Goal: Book appointment/travel/reservation

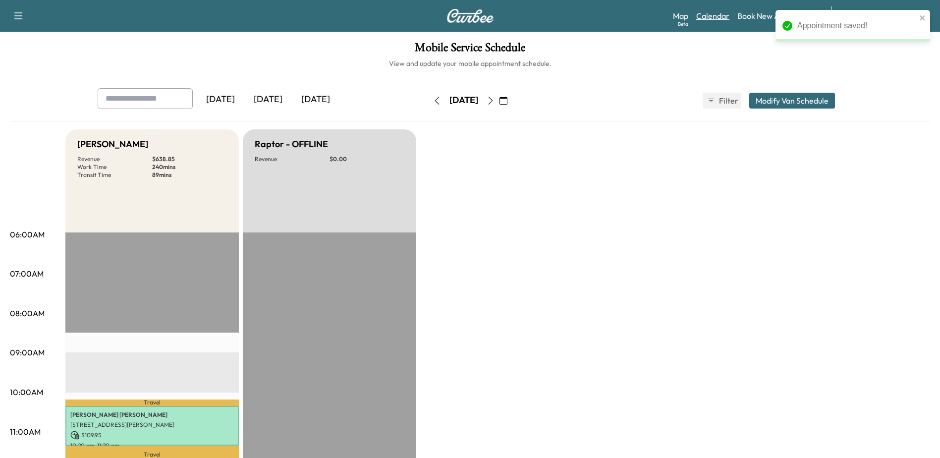
click at [710, 19] on link "Calendar" at bounding box center [712, 16] width 33 height 12
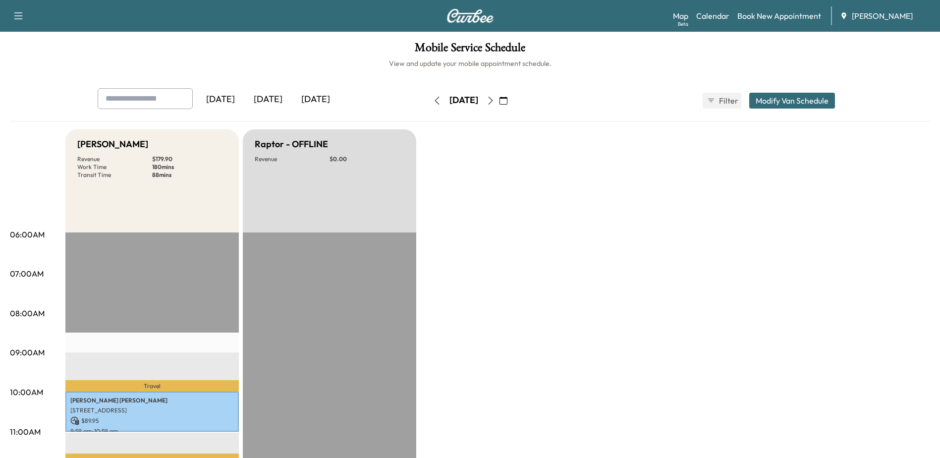
click at [495, 97] on icon "button" at bounding box center [491, 101] width 8 height 8
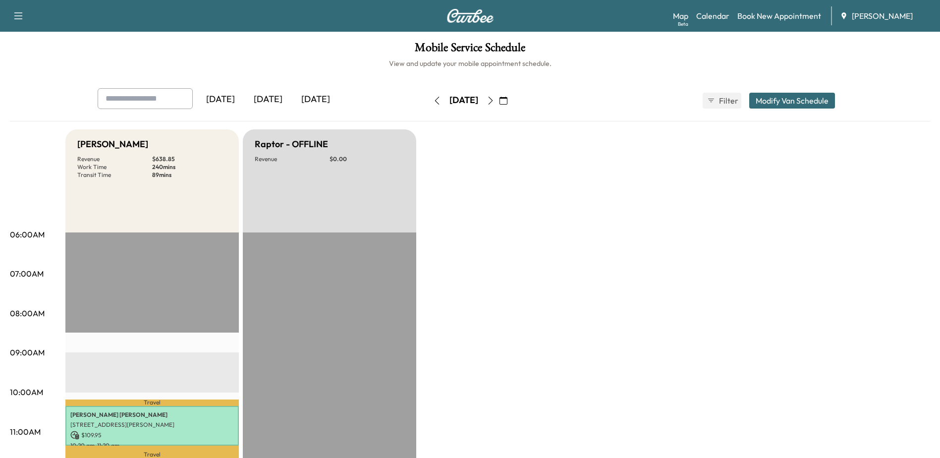
click at [512, 99] on button "button" at bounding box center [503, 101] width 17 height 16
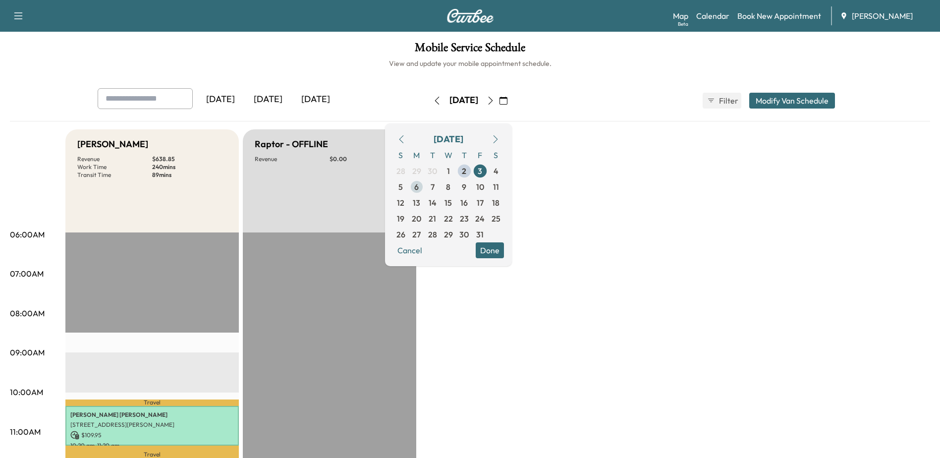
click at [425, 184] on span "6" at bounding box center [417, 187] width 16 height 16
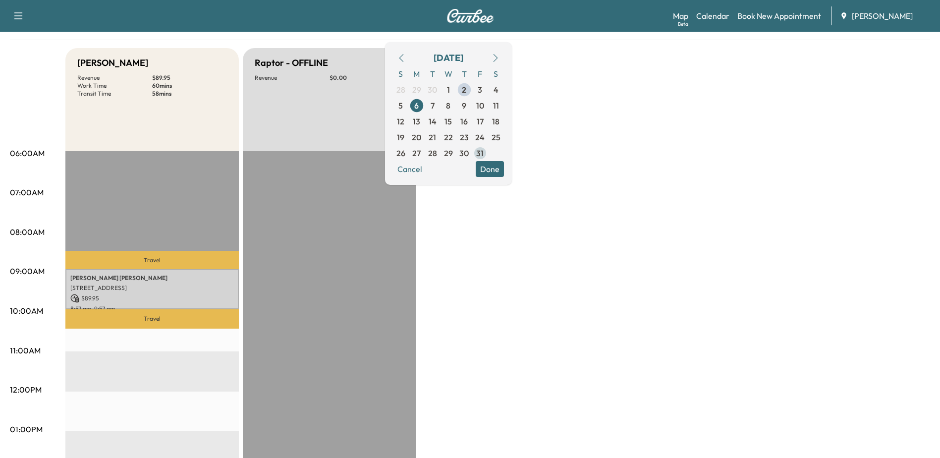
scroll to position [50, 0]
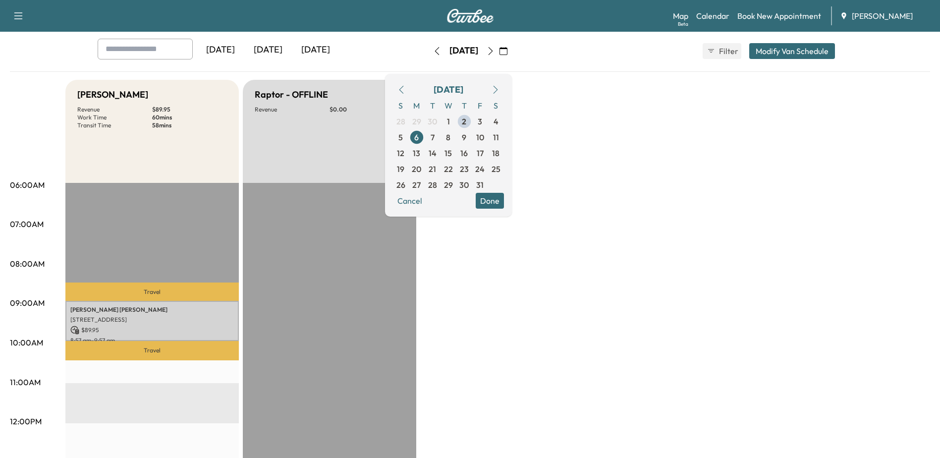
click at [504, 205] on button "Done" at bounding box center [490, 201] width 28 height 16
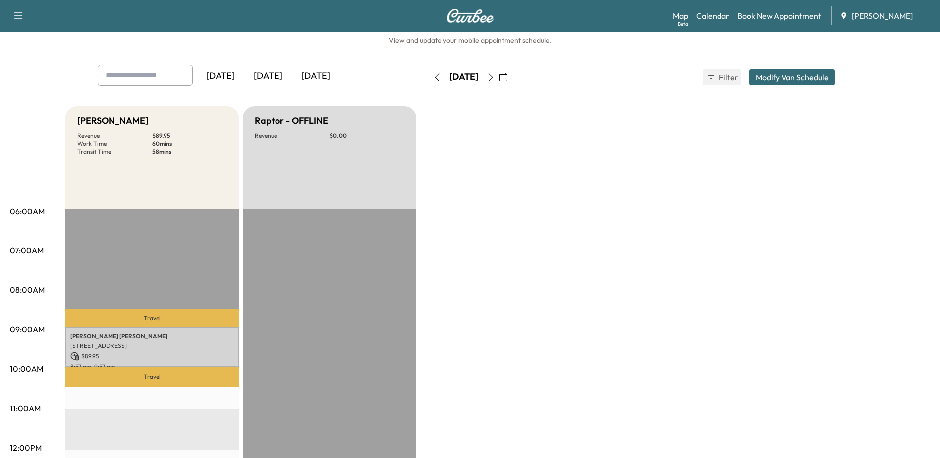
scroll to position [0, 0]
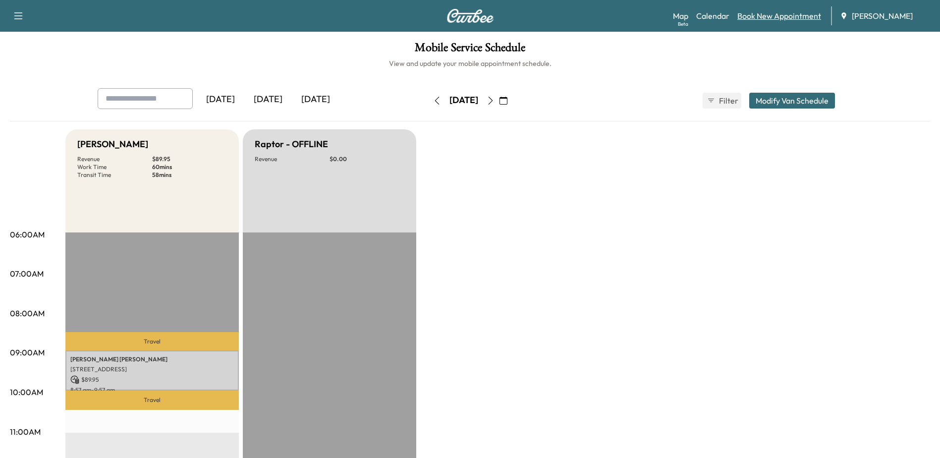
click at [776, 16] on link "Book New Appointment" at bounding box center [780, 16] width 84 height 12
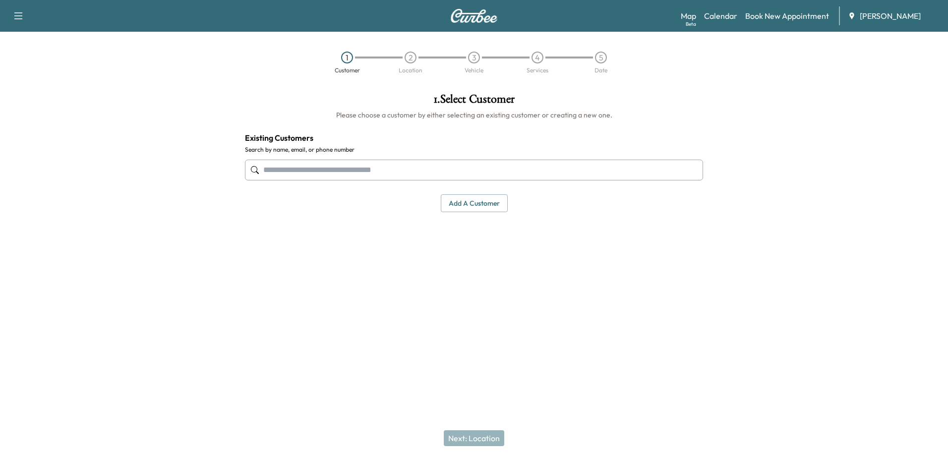
click at [483, 177] on input "text" at bounding box center [474, 170] width 458 height 21
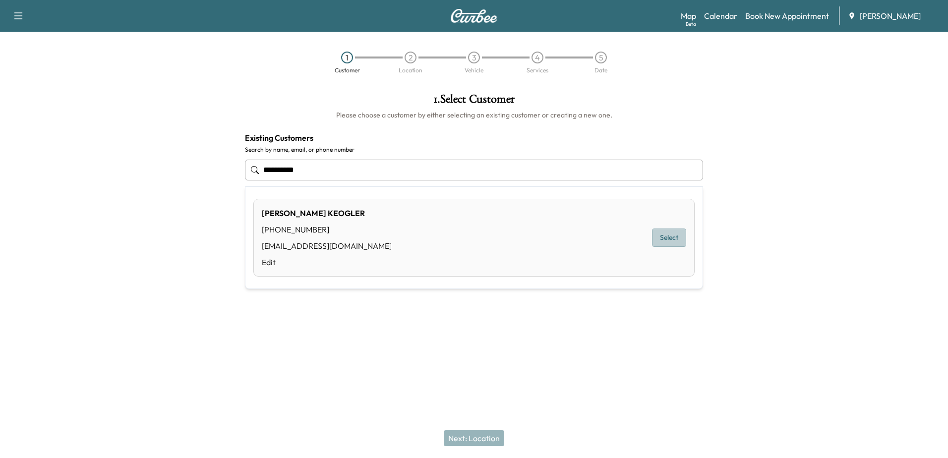
click at [680, 241] on button "Select" at bounding box center [669, 238] width 34 height 18
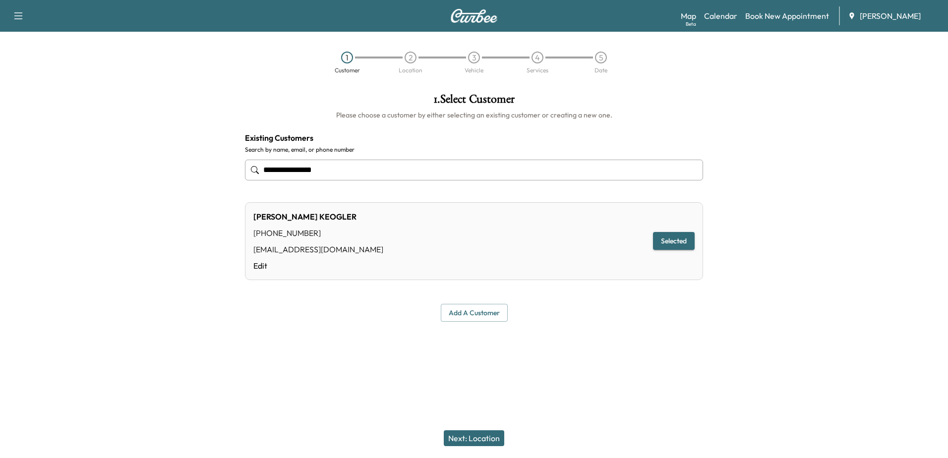
type input "**********"
click at [465, 442] on button "Next: Location" at bounding box center [474, 438] width 60 height 16
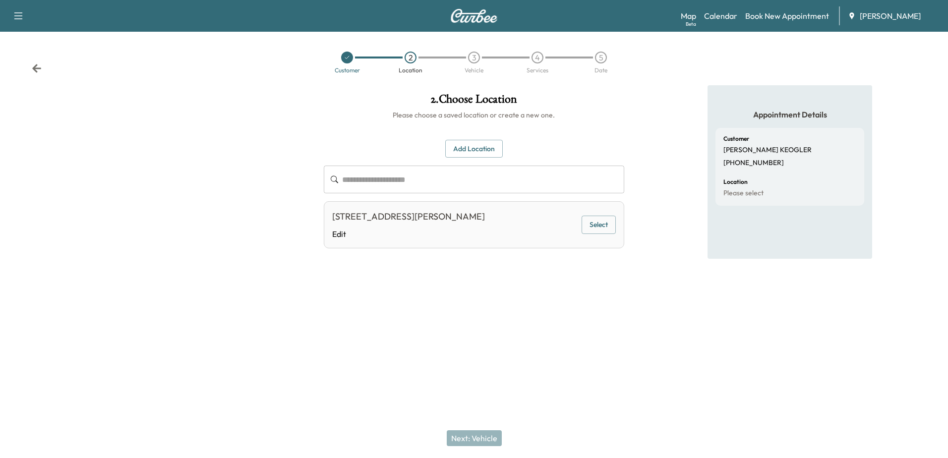
click at [610, 228] on button "Select" at bounding box center [598, 225] width 34 height 18
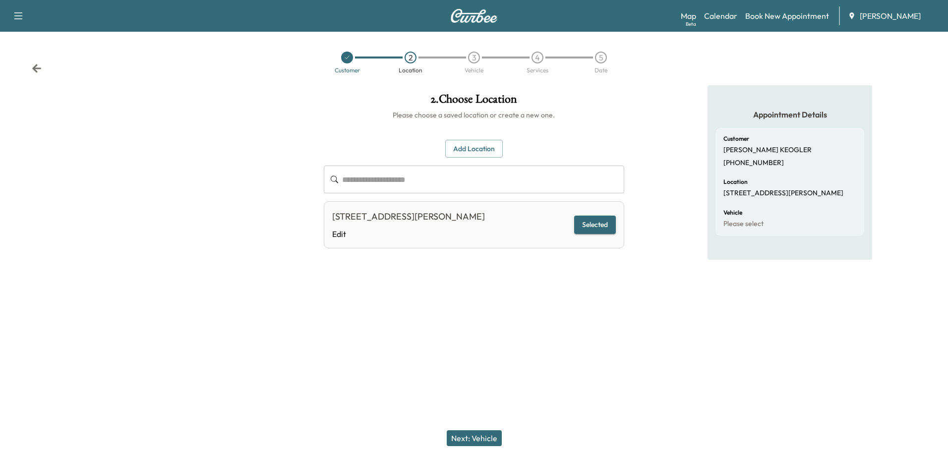
click at [485, 434] on button "Next: Vehicle" at bounding box center [474, 438] width 55 height 16
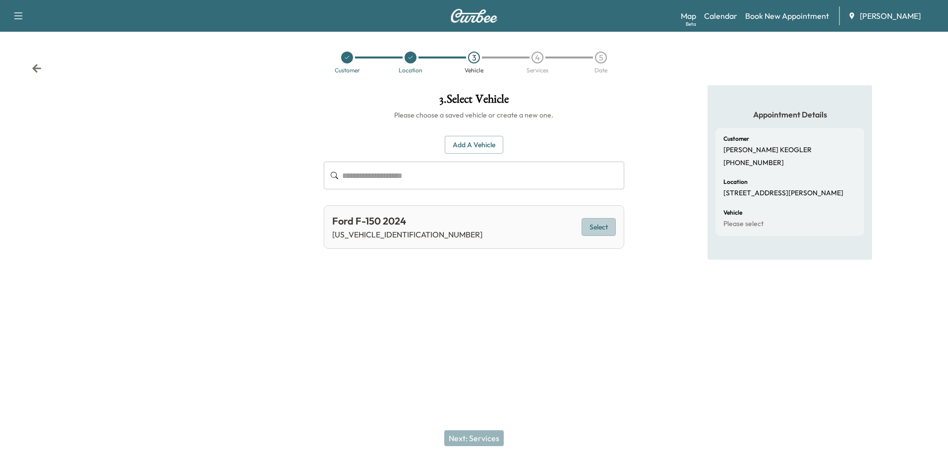
click at [606, 225] on button "Select" at bounding box center [598, 227] width 34 height 18
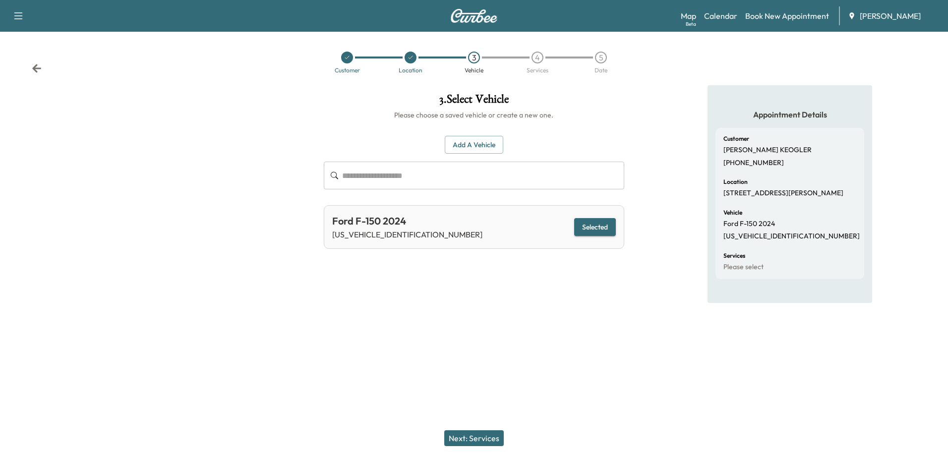
click at [482, 430] on button "Next: Services" at bounding box center [473, 438] width 59 height 16
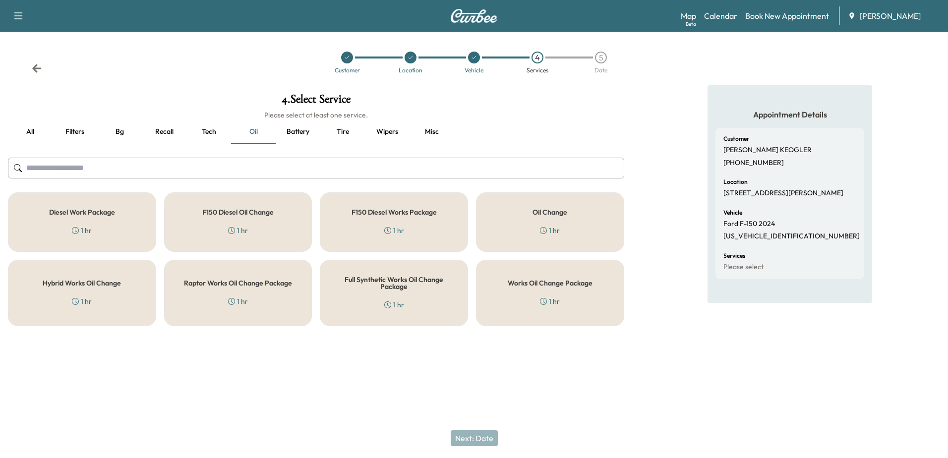
click at [540, 303] on icon at bounding box center [543, 301] width 7 height 7
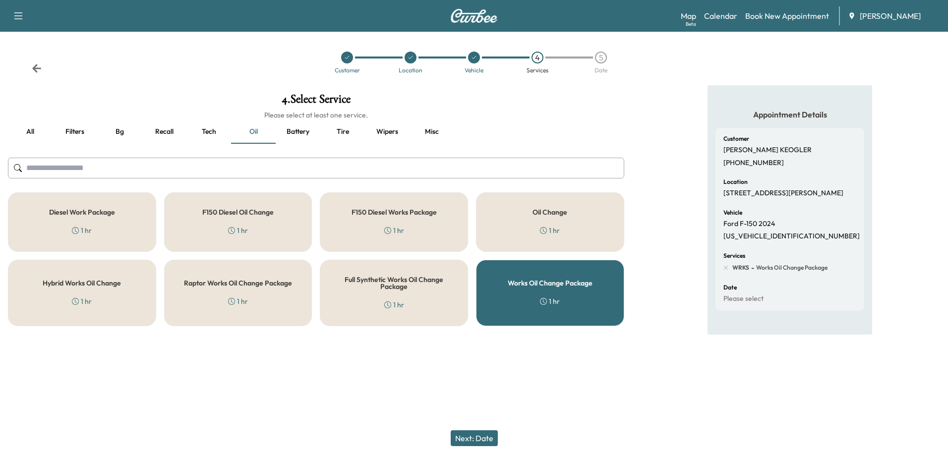
click at [488, 436] on button "Next: Date" at bounding box center [474, 438] width 47 height 16
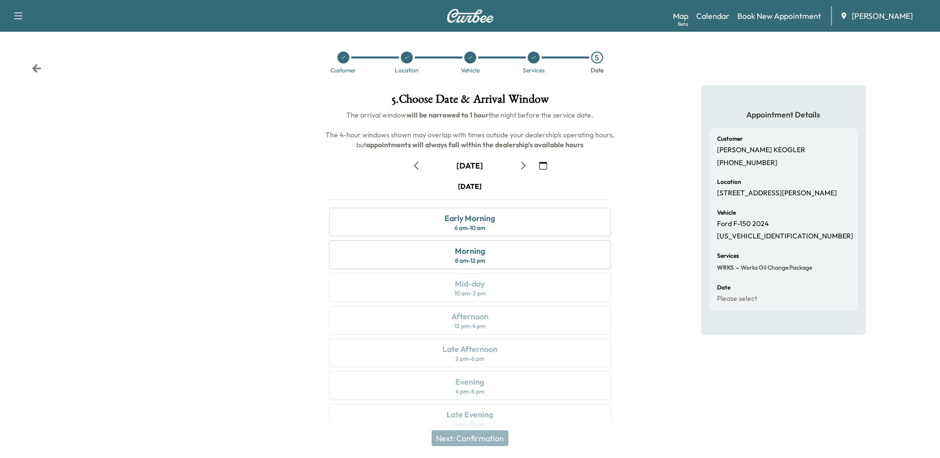
drag, startPoint x: 535, startPoint y: 156, endPoint x: 537, endPoint y: 163, distance: 7.2
click at [535, 157] on div "October [DATE] S M T W T F S 28 29 30 1 2 3 4 5 6 7 8 9 10 11 12 13 14 15 16 17…" at bounding box center [469, 293] width 297 height 287
click at [538, 163] on button "button" at bounding box center [543, 166] width 17 height 16
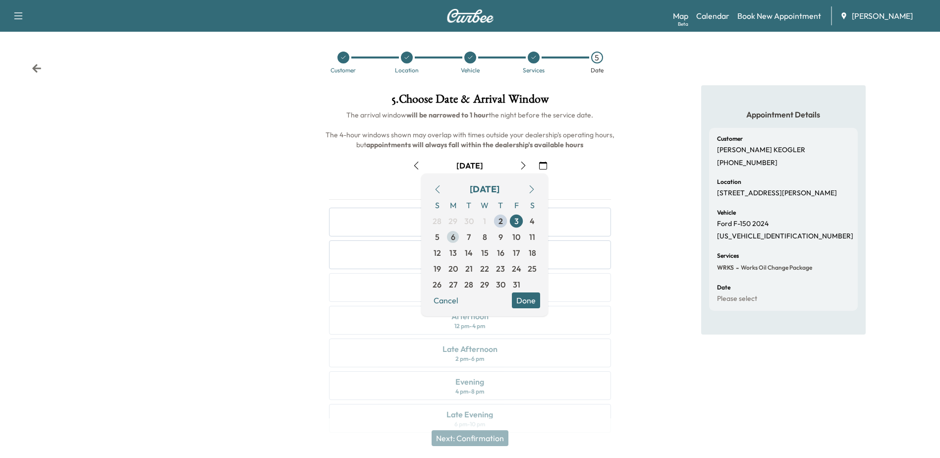
click at [450, 237] on span "6" at bounding box center [453, 237] width 16 height 16
click at [533, 303] on button "Done" at bounding box center [526, 300] width 28 height 16
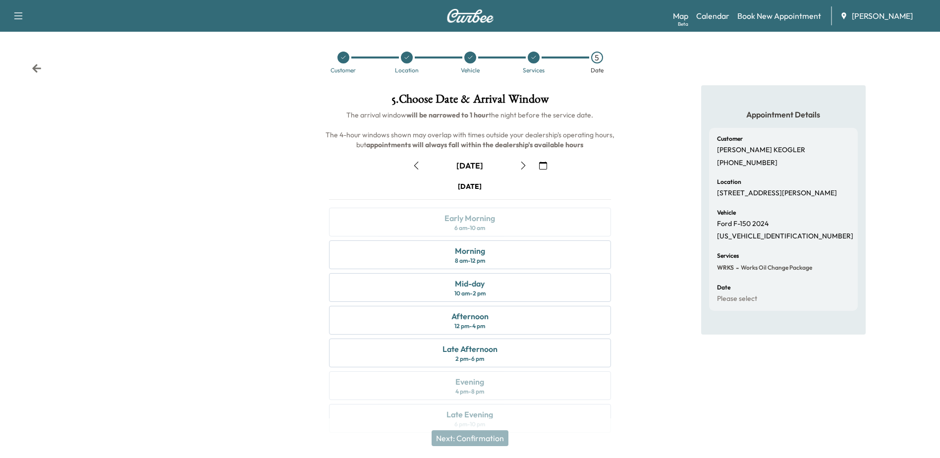
click at [655, 236] on div "Appointment Details Customer [PERSON_NAME] [PHONE_NUMBER] Location [STREET_ADDR…" at bounding box center [783, 264] width 313 height 359
click at [463, 14] on img at bounding box center [471, 16] width 48 height 14
click at [720, 12] on link "Calendar" at bounding box center [712, 16] width 33 height 12
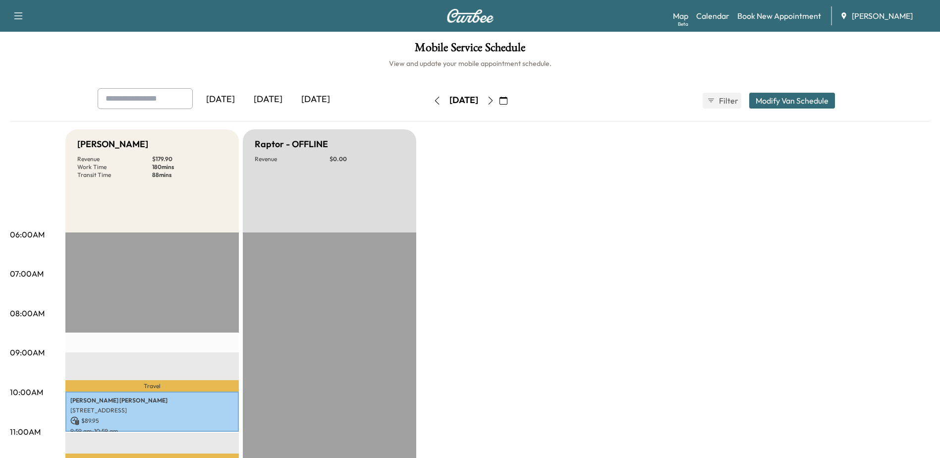
click at [512, 99] on button "button" at bounding box center [503, 101] width 17 height 16
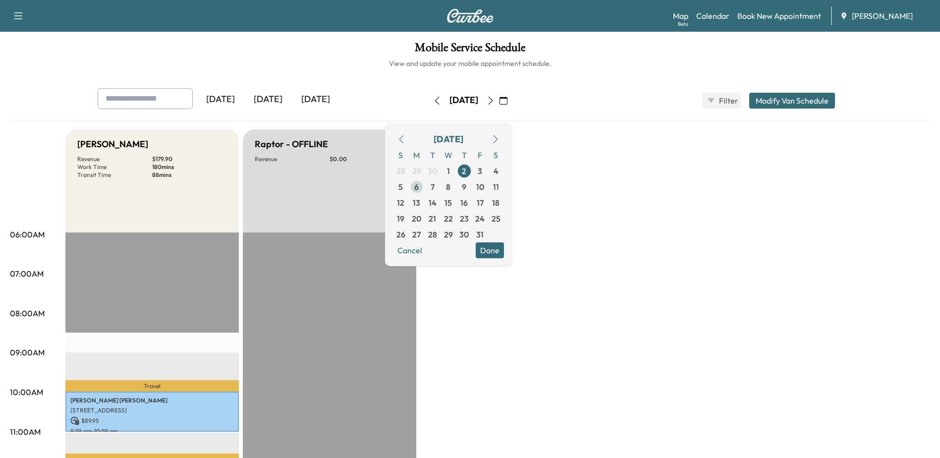
click at [425, 186] on span "6" at bounding box center [417, 187] width 16 height 16
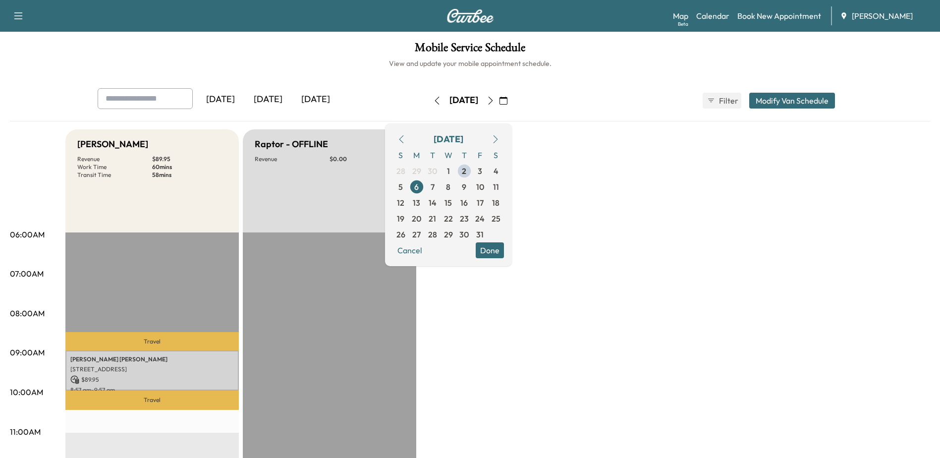
click at [504, 253] on button "Done" at bounding box center [490, 250] width 28 height 16
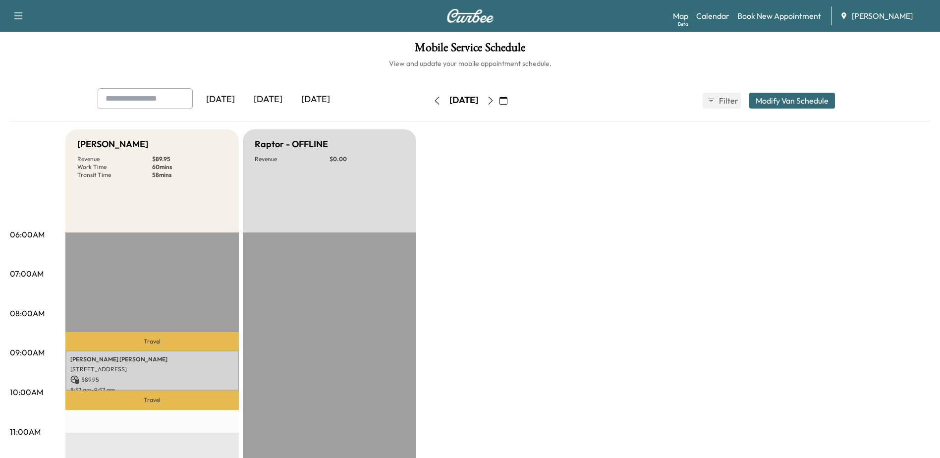
click at [508, 100] on icon "button" at bounding box center [504, 101] width 8 height 8
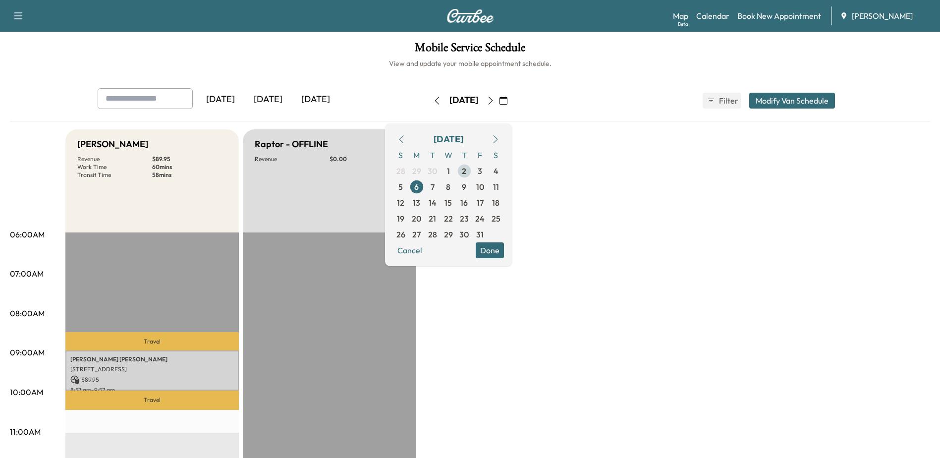
click at [466, 172] on span "2" at bounding box center [464, 171] width 4 height 12
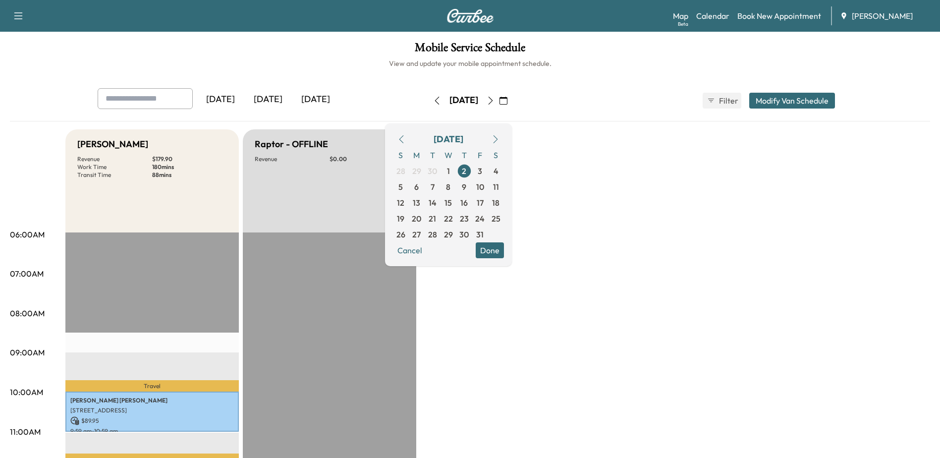
click at [504, 251] on button "Done" at bounding box center [490, 250] width 28 height 16
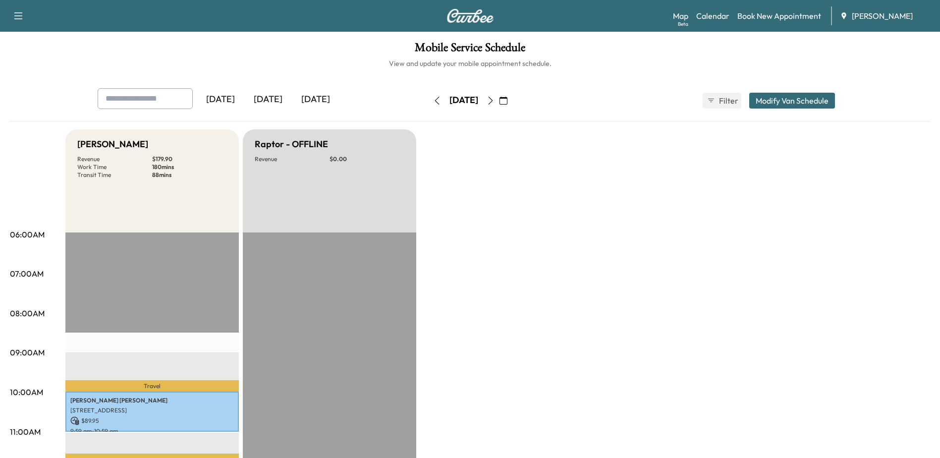
click at [499, 106] on button "button" at bounding box center [490, 101] width 17 height 16
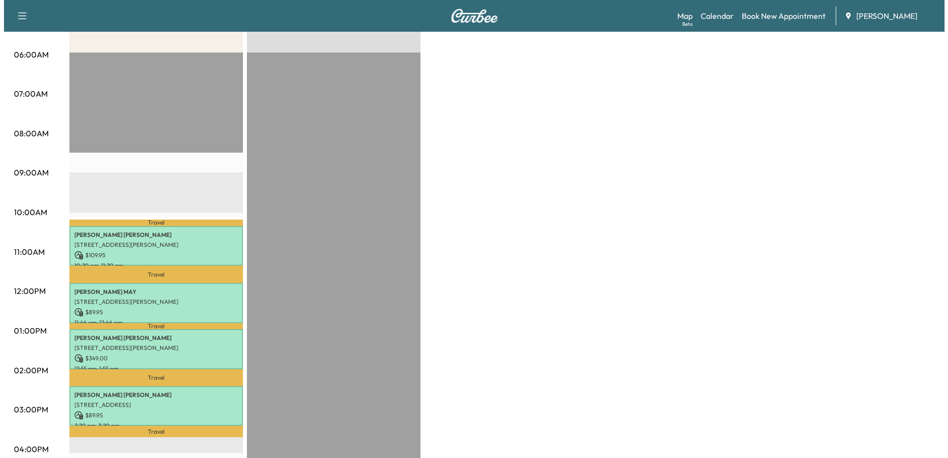
scroll to position [248, 0]
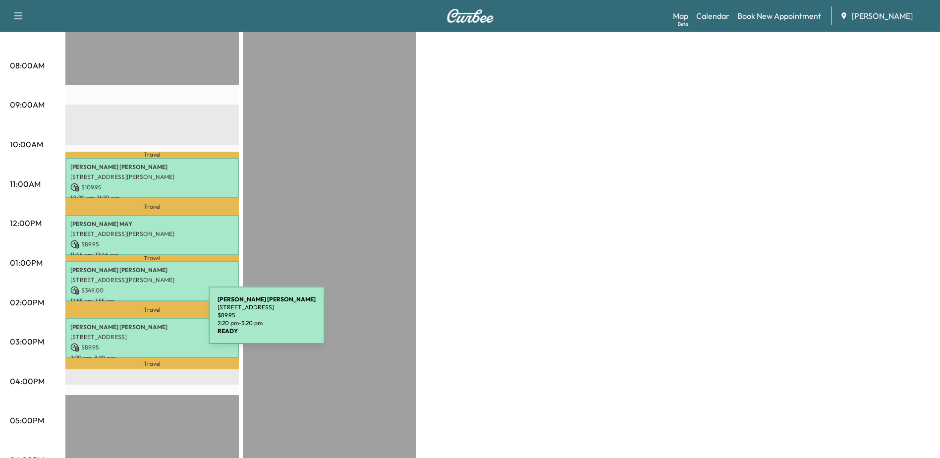
click at [134, 323] on p "[PERSON_NAME]" at bounding box center [152, 327] width 164 height 8
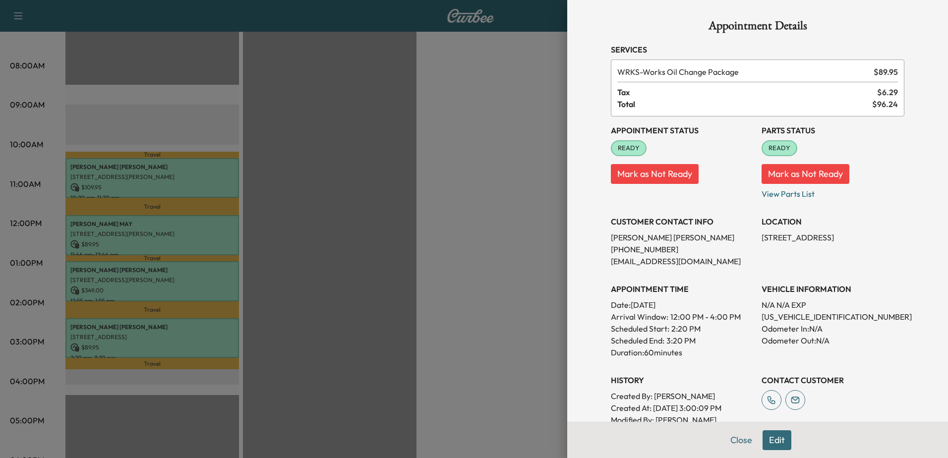
click at [174, 287] on div at bounding box center [474, 229] width 948 height 458
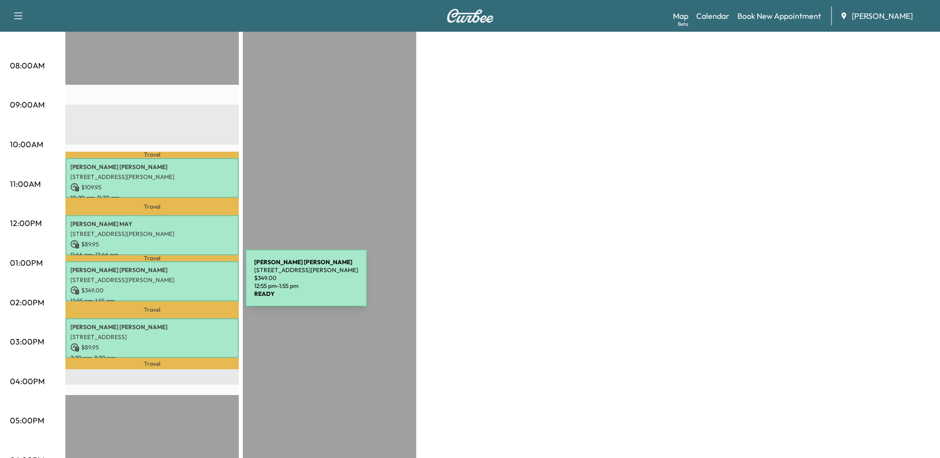
click at [171, 286] on p "$ 349.00" at bounding box center [152, 290] width 164 height 9
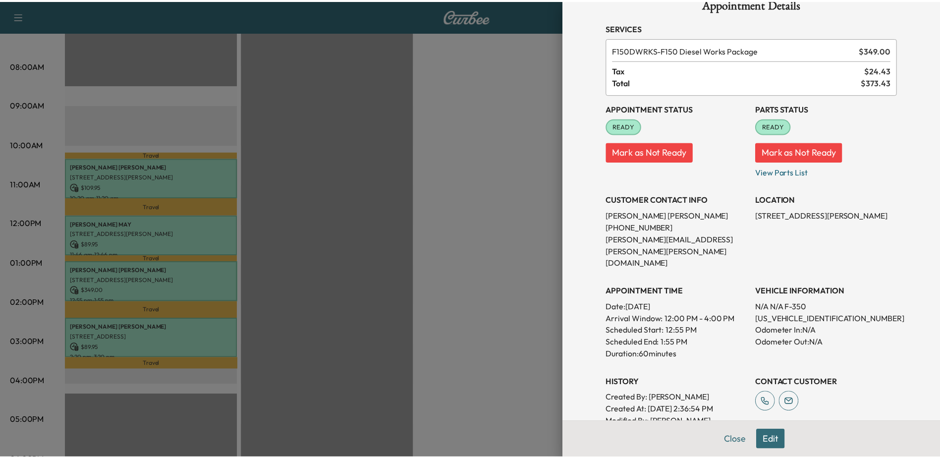
scroll to position [16, 0]
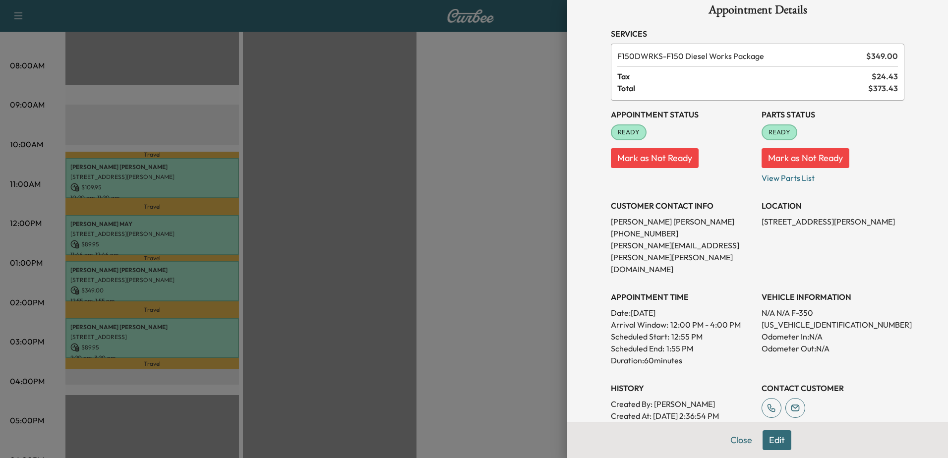
click at [534, 271] on div at bounding box center [474, 229] width 948 height 458
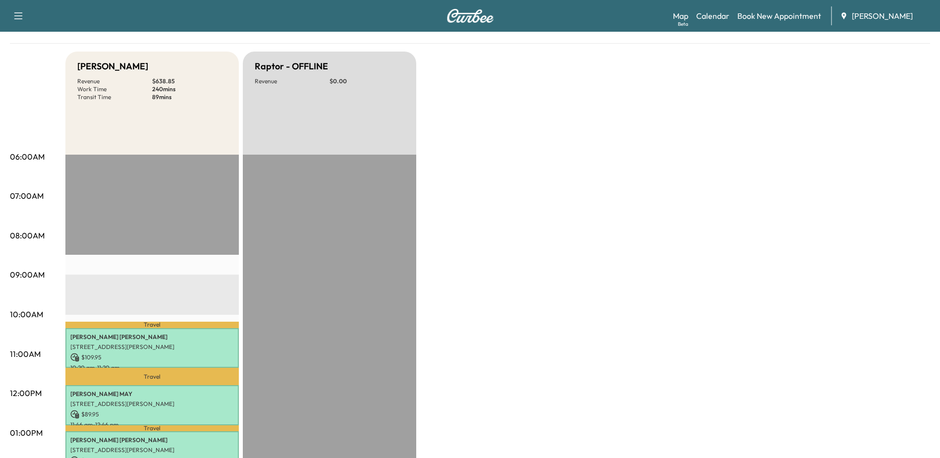
scroll to position [0, 0]
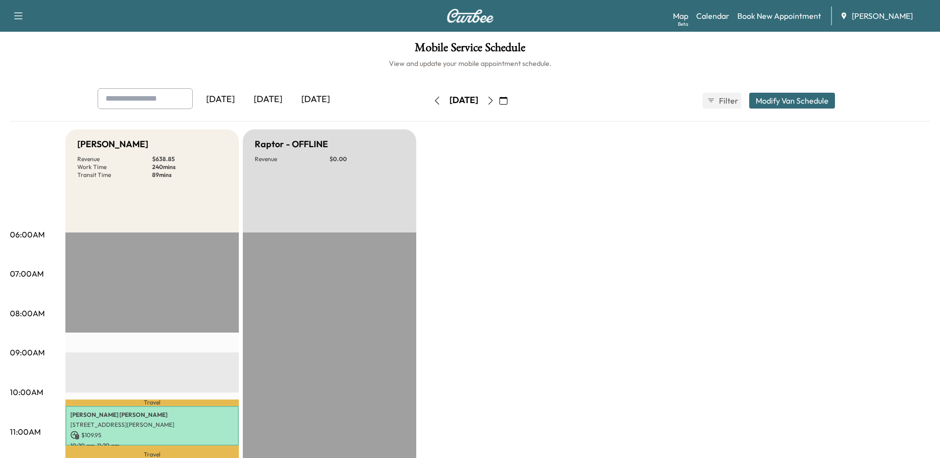
click at [499, 102] on button "button" at bounding box center [490, 101] width 17 height 16
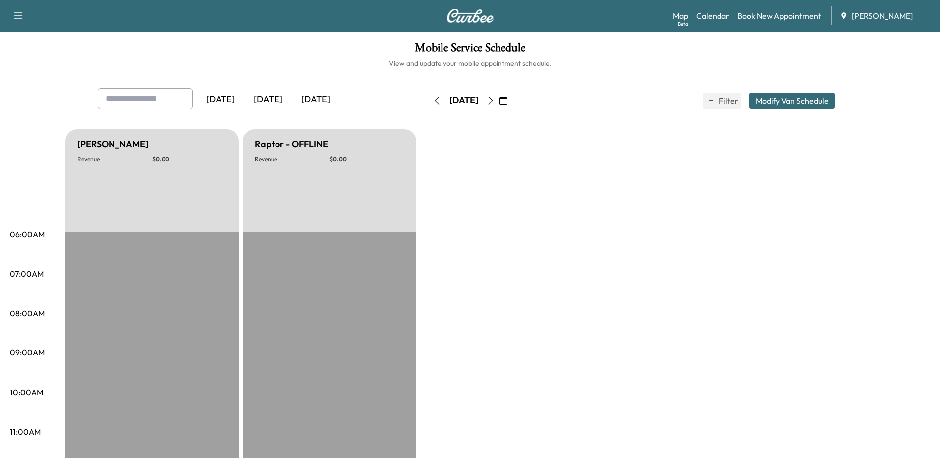
click at [495, 101] on icon "button" at bounding box center [491, 101] width 8 height 8
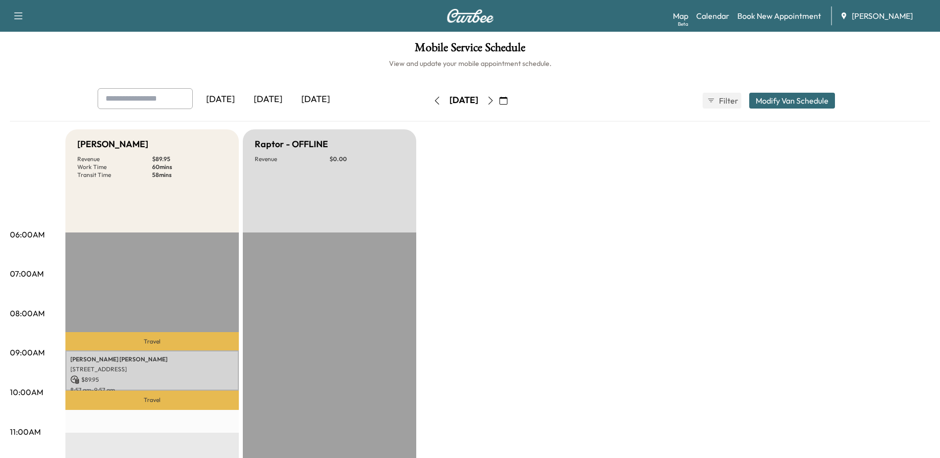
click at [495, 101] on icon "button" at bounding box center [491, 101] width 8 height 8
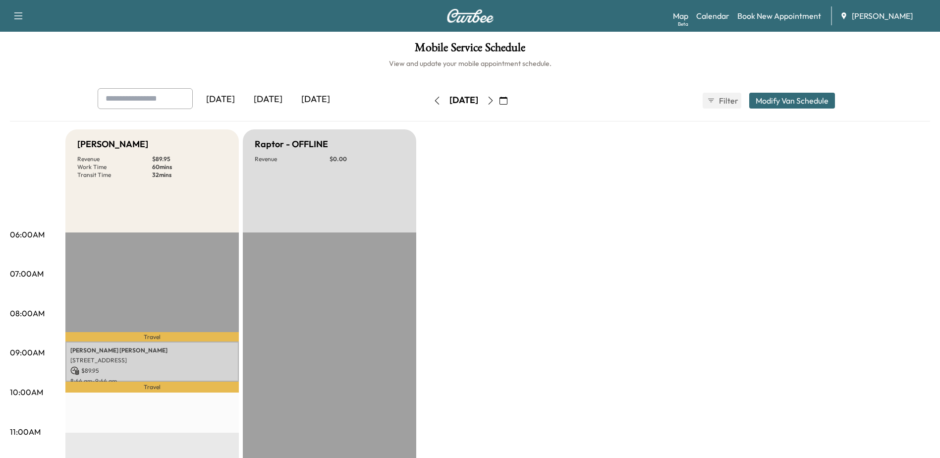
click at [495, 102] on icon "button" at bounding box center [491, 101] width 8 height 8
